Goal: Navigation & Orientation: Go to known website

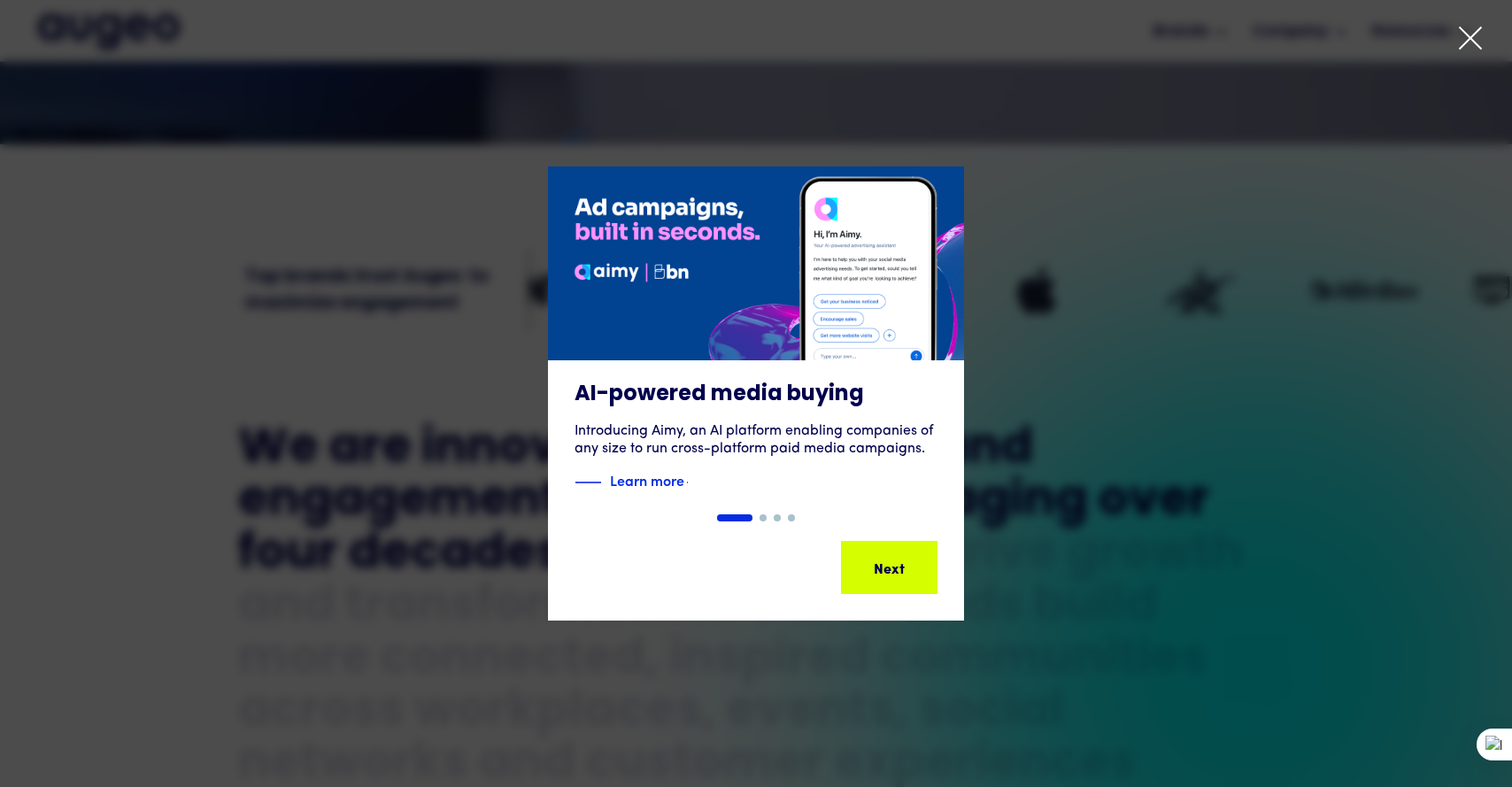
scroll to position [590, 0]
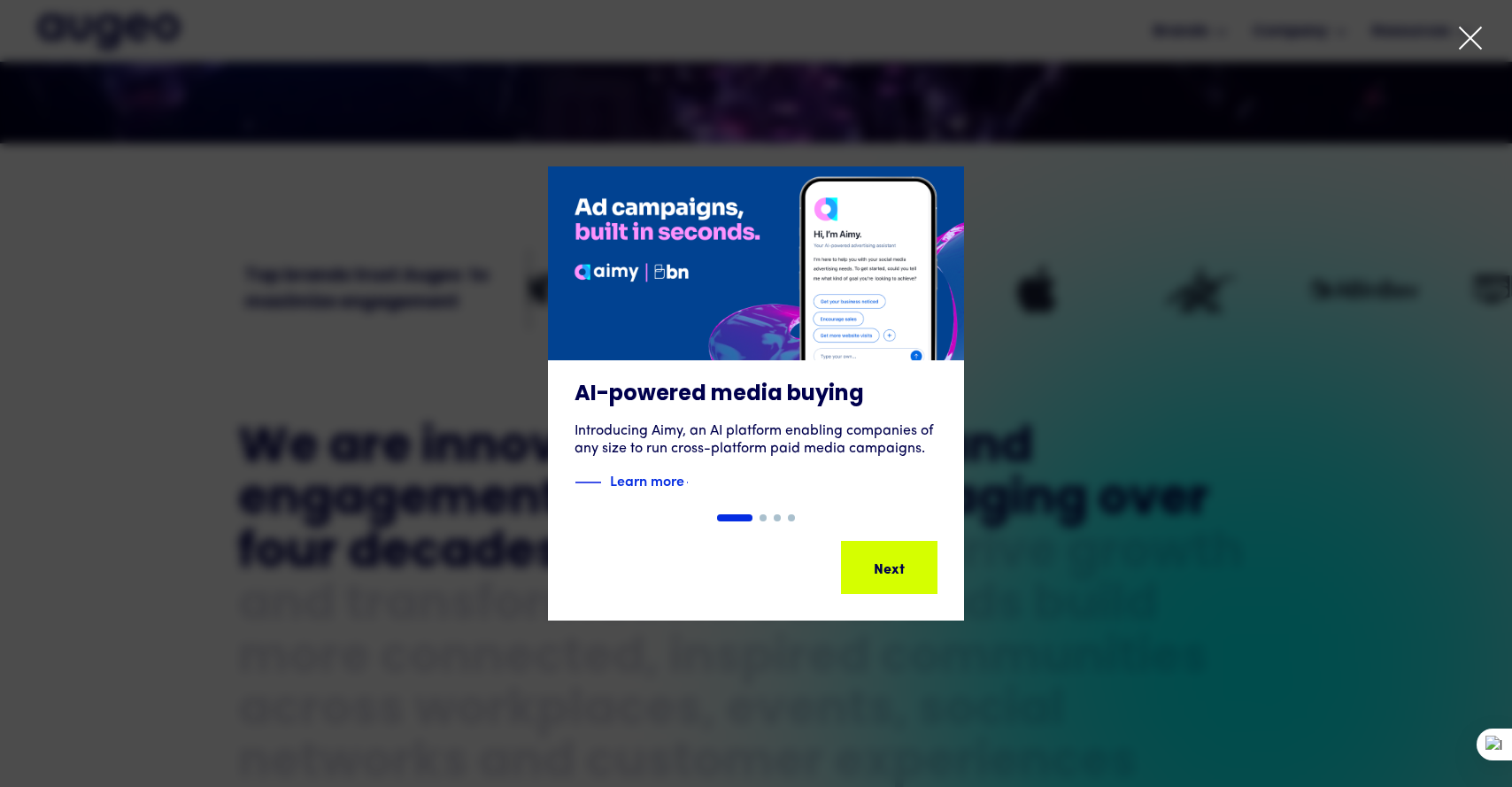
click at [1463, 43] on icon at bounding box center [1470, 38] width 27 height 27
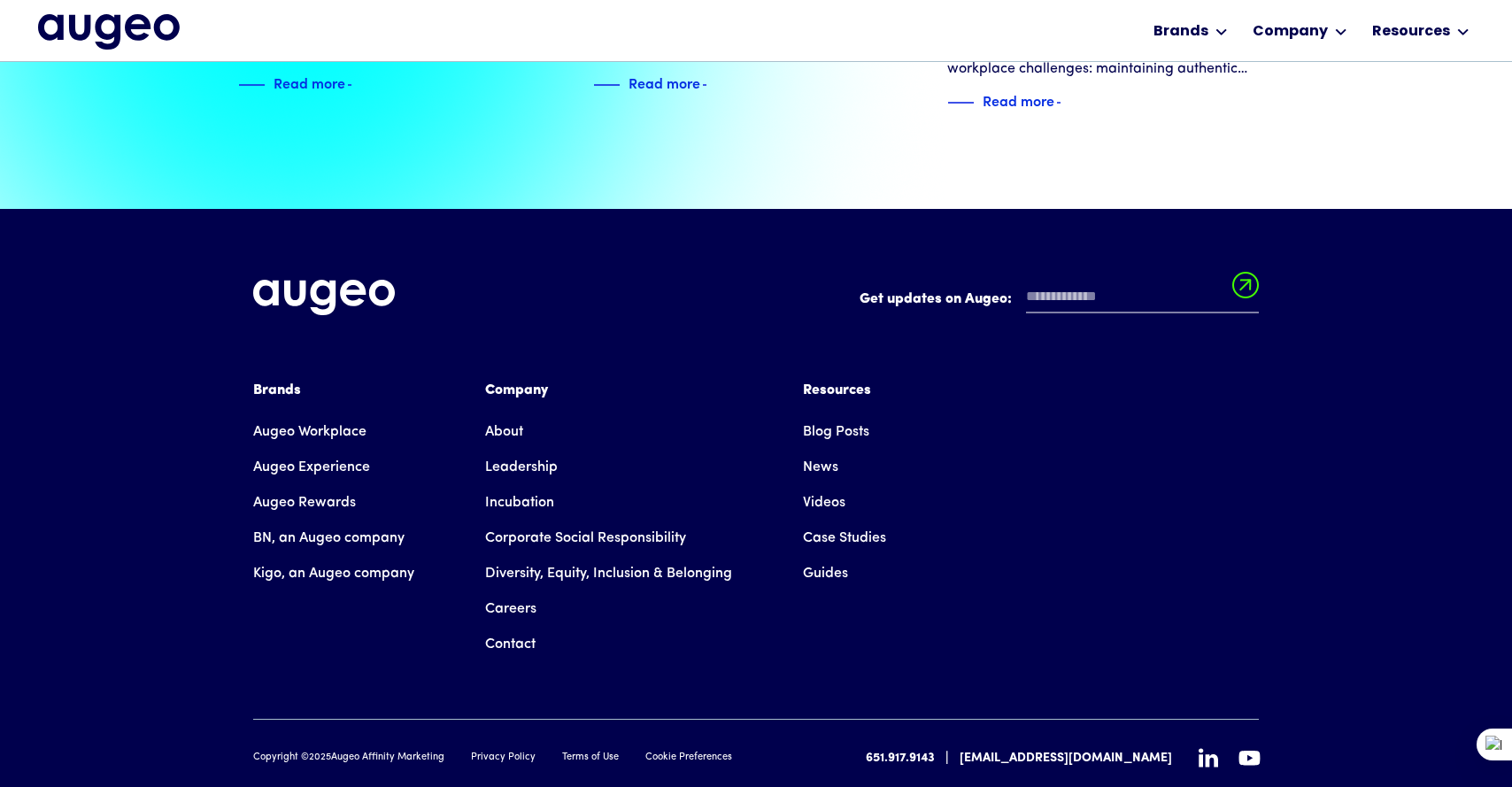
scroll to position [4031, 0]
